Goal: Task Accomplishment & Management: Complete application form

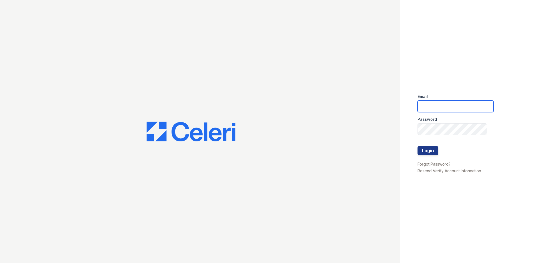
click at [452, 107] on input "email" at bounding box center [456, 106] width 76 height 12
type input "[EMAIL_ADDRESS]"
click at [418, 146] on button "Login" at bounding box center [428, 150] width 21 height 9
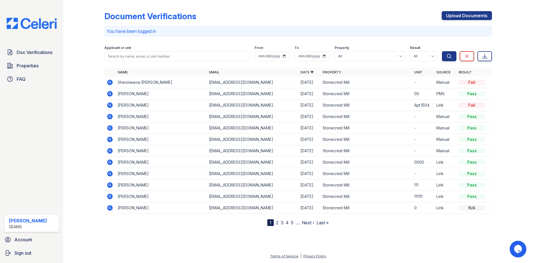
click at [332, 9] on div "Document Verifications Upload Documents You have been logged in Filter Applican…" at bounding box center [298, 113] width 388 height 223
click at [456, 17] on link "Upload Documents" at bounding box center [467, 15] width 50 height 9
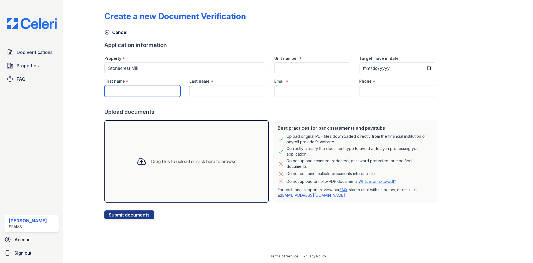
click at [157, 90] on input "First name" at bounding box center [142, 91] width 76 height 12
type input "[PERSON_NAME]"
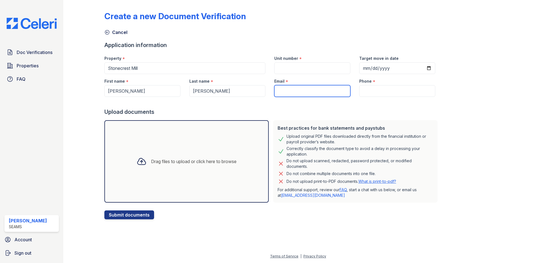
click at [301, 92] on input "Email" at bounding box center [312, 91] width 76 height 12
paste input "[EMAIL_ADDRESS][DOMAIN_NAME]"
type input "ejlogan789@icloud.com"
click at [294, 65] on input "Unit number" at bounding box center [312, 68] width 76 height 12
type input "-"
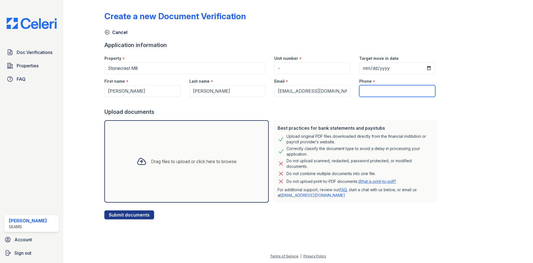
click at [394, 93] on input "Phone" at bounding box center [398, 91] width 76 height 12
paste input "(470) 734-3620"
type input "(470) 734-3620"
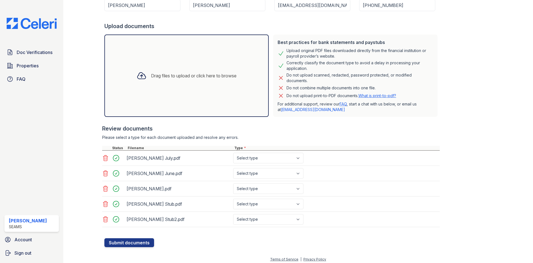
scroll to position [89, 0]
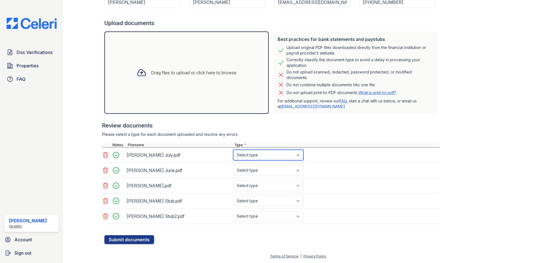
click at [257, 155] on select "Select type Paystub Bank Statement Offer Letter Tax Documents Benefit Award Let…" at bounding box center [268, 154] width 70 height 11
select select "bank_statement"
click at [233, 149] on select "Select type Paystub Bank Statement Offer Letter Tax Documents Benefit Award Let…" at bounding box center [268, 154] width 70 height 11
click at [255, 172] on select "Select type Paystub Bank Statement Offer Letter Tax Documents Benefit Award Let…" at bounding box center [268, 170] width 70 height 11
select select "bank_statement"
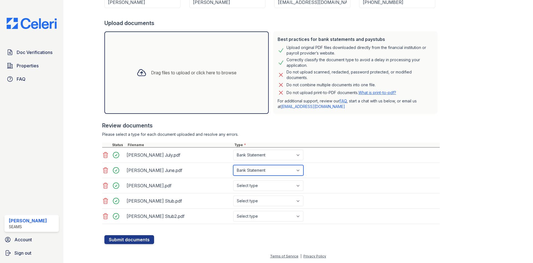
click at [233, 165] on select "Select type Paystub Bank Statement Offer Letter Tax Documents Benefit Award Let…" at bounding box center [268, 170] width 70 height 11
click at [253, 186] on select "Select type Paystub Bank Statement Offer Letter Tax Documents Benefit Award Let…" at bounding box center [268, 185] width 70 height 11
select select "bank_statement"
click at [233, 180] on select "Select type Paystub Bank Statement Offer Letter Tax Documents Benefit Award Let…" at bounding box center [268, 185] width 70 height 11
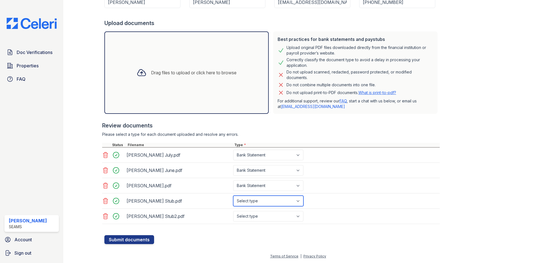
click at [251, 202] on select "Select type Paystub Bank Statement Offer Letter Tax Documents Benefit Award Let…" at bounding box center [268, 200] width 70 height 11
select select "paystub"
click at [233, 195] on select "Select type Paystub Bank Statement Offer Letter Tax Documents Benefit Award Let…" at bounding box center [268, 200] width 70 height 11
click at [251, 215] on select "Select type Paystub Bank Statement Offer Letter Tax Documents Benefit Award Let…" at bounding box center [268, 216] width 70 height 11
select select "paystub"
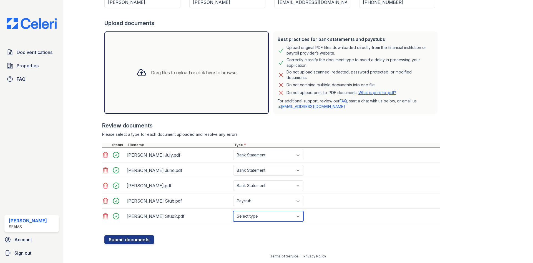
click at [233, 211] on select "Select type Paystub Bank Statement Offer Letter Tax Documents Benefit Award Let…" at bounding box center [268, 216] width 70 height 11
click at [139, 238] on button "Submit documents" at bounding box center [129, 239] width 50 height 9
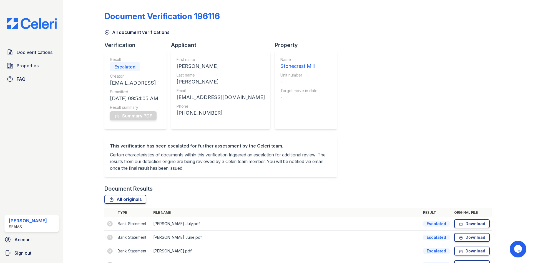
click at [101, 33] on div at bounding box center [88, 146] width 32 height 288
click at [105, 31] on icon at bounding box center [107, 32] width 6 height 6
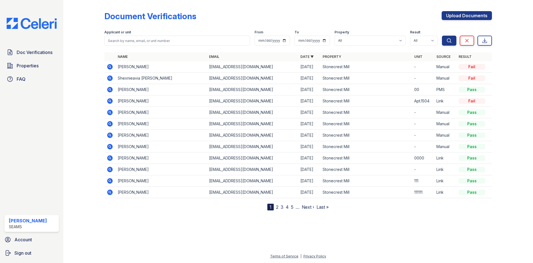
click at [111, 66] on icon at bounding box center [110, 67] width 6 height 6
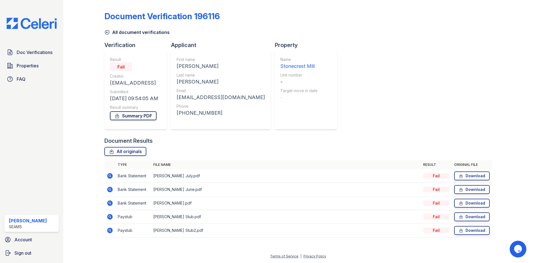
click at [121, 117] on link "Summary PDF" at bounding box center [133, 115] width 47 height 9
click at [131, 116] on link "Summary PDF" at bounding box center [133, 115] width 47 height 9
click at [108, 36] on div "Document Verification 196116 All document verifications Verification Result Fai…" at bounding box center [298, 122] width 388 height 240
click at [109, 30] on icon at bounding box center [107, 32] width 6 height 6
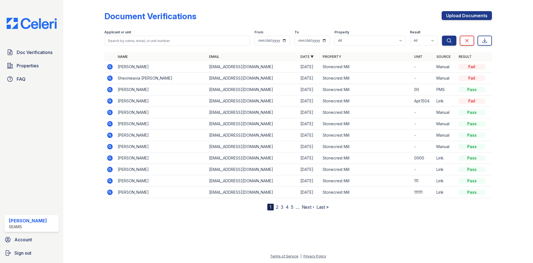
click at [111, 78] on icon at bounding box center [110, 78] width 6 height 6
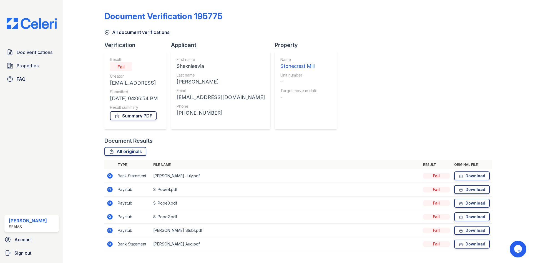
click at [135, 113] on link "Summary PDF" at bounding box center [133, 115] width 47 height 9
